Goal: Navigation & Orientation: Find specific page/section

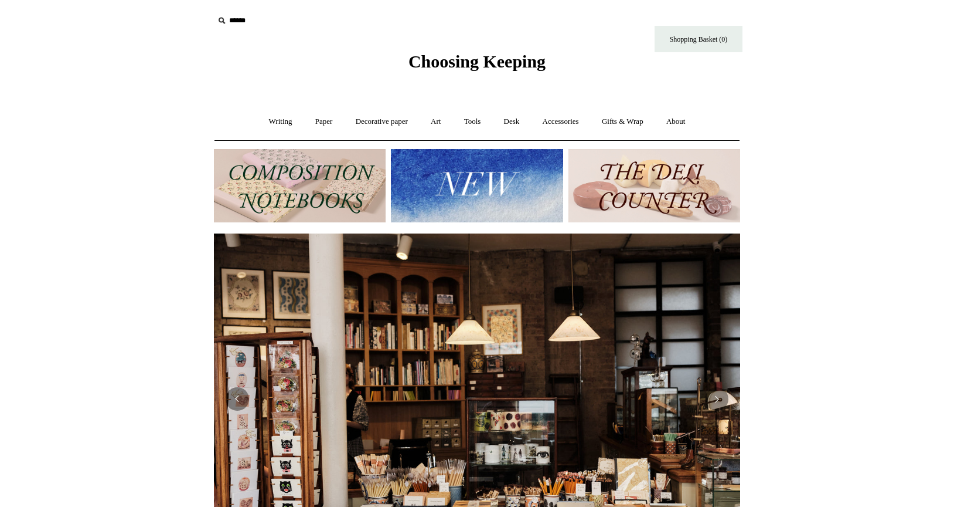
click at [365, 196] on img at bounding box center [300, 185] width 172 height 73
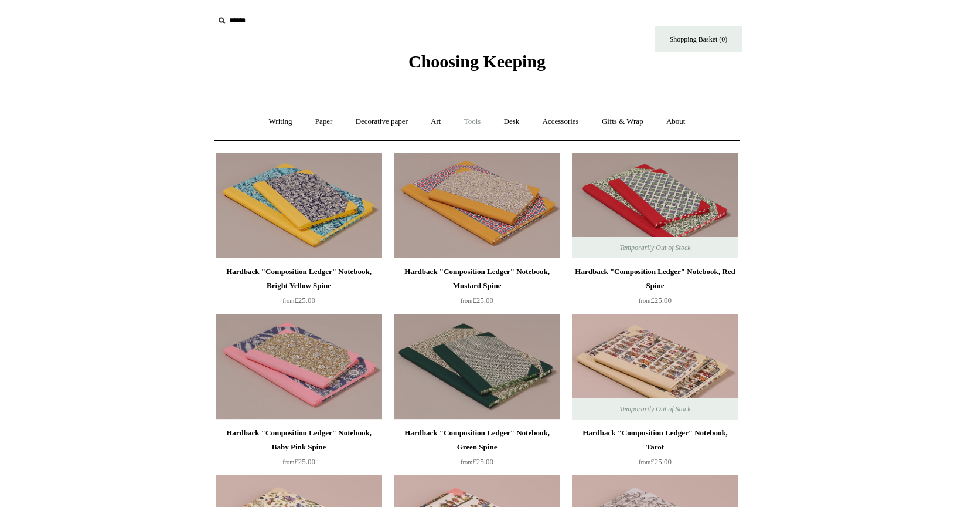
click at [479, 118] on link "Tools +" at bounding box center [473, 121] width 38 height 31
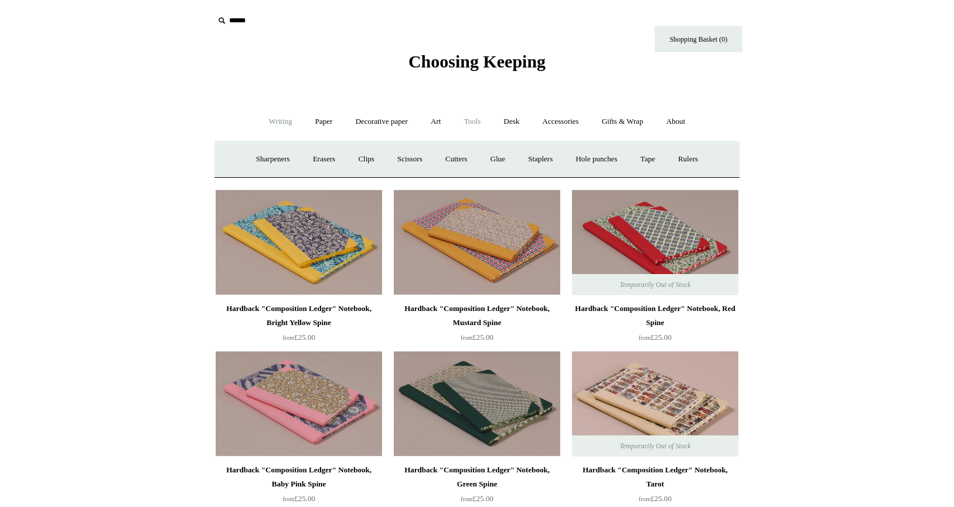
click at [281, 122] on link "Writing +" at bounding box center [281, 121] width 45 height 31
click at [318, 126] on link "Paper +" at bounding box center [324, 121] width 39 height 31
click at [460, 160] on link "Sketchbooks +" at bounding box center [460, 159] width 60 height 31
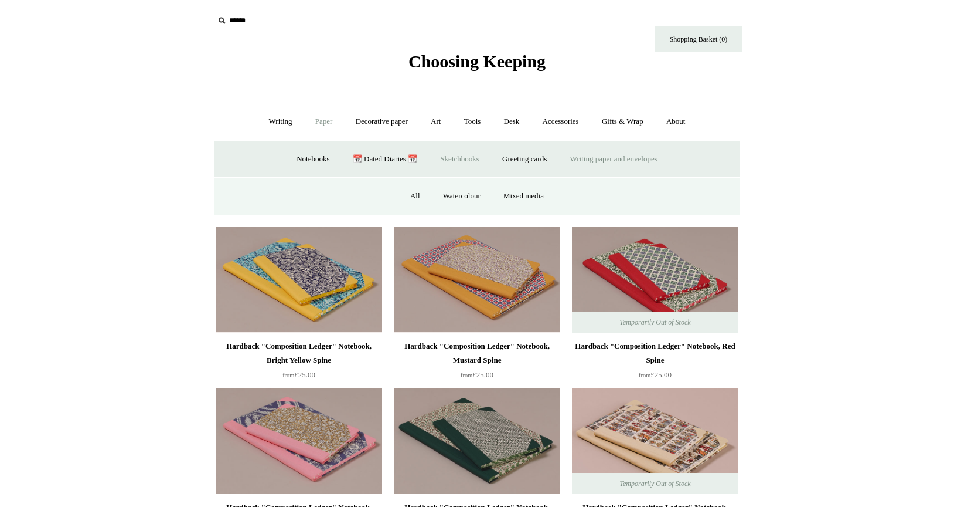
click at [623, 155] on link "Writing paper and envelopes +" at bounding box center [614, 159] width 108 height 31
click at [532, 196] on link "Notecard sets" at bounding box center [523, 196] width 62 height 31
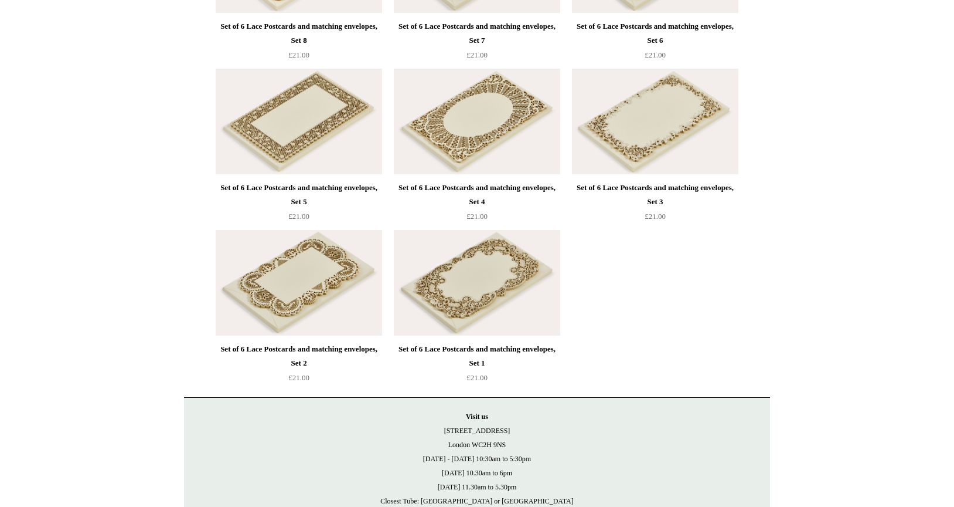
scroll to position [1286, 0]
